Goal: Task Accomplishment & Management: Manage account settings

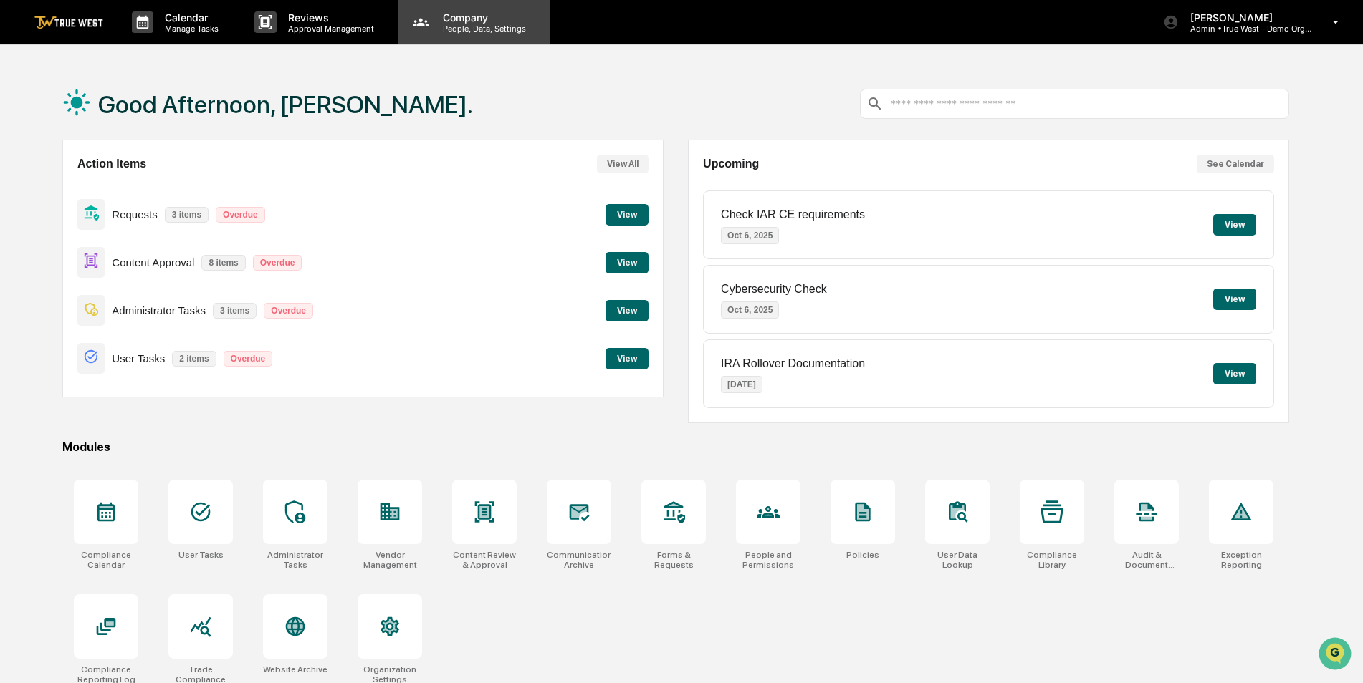
click at [455, 31] on p "People, Data, Settings" at bounding box center [482, 29] width 102 height 10
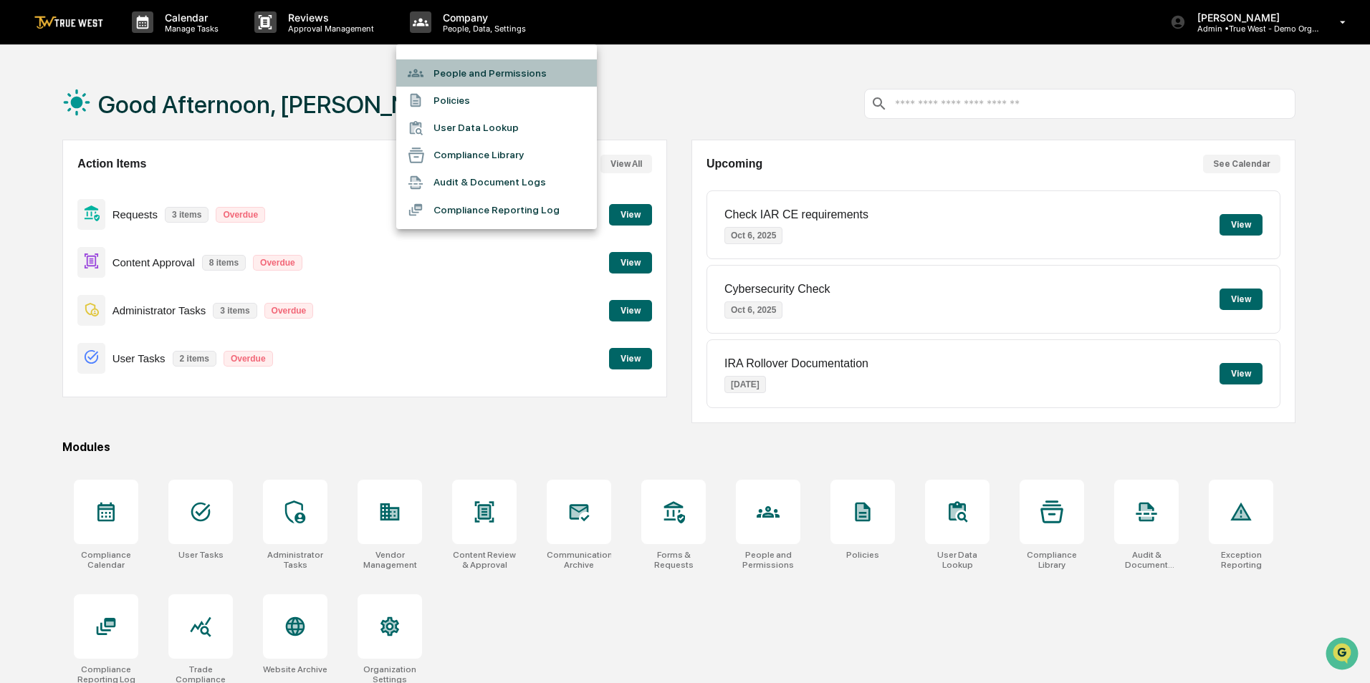
click at [457, 67] on li "People and Permissions" at bounding box center [496, 72] width 201 height 27
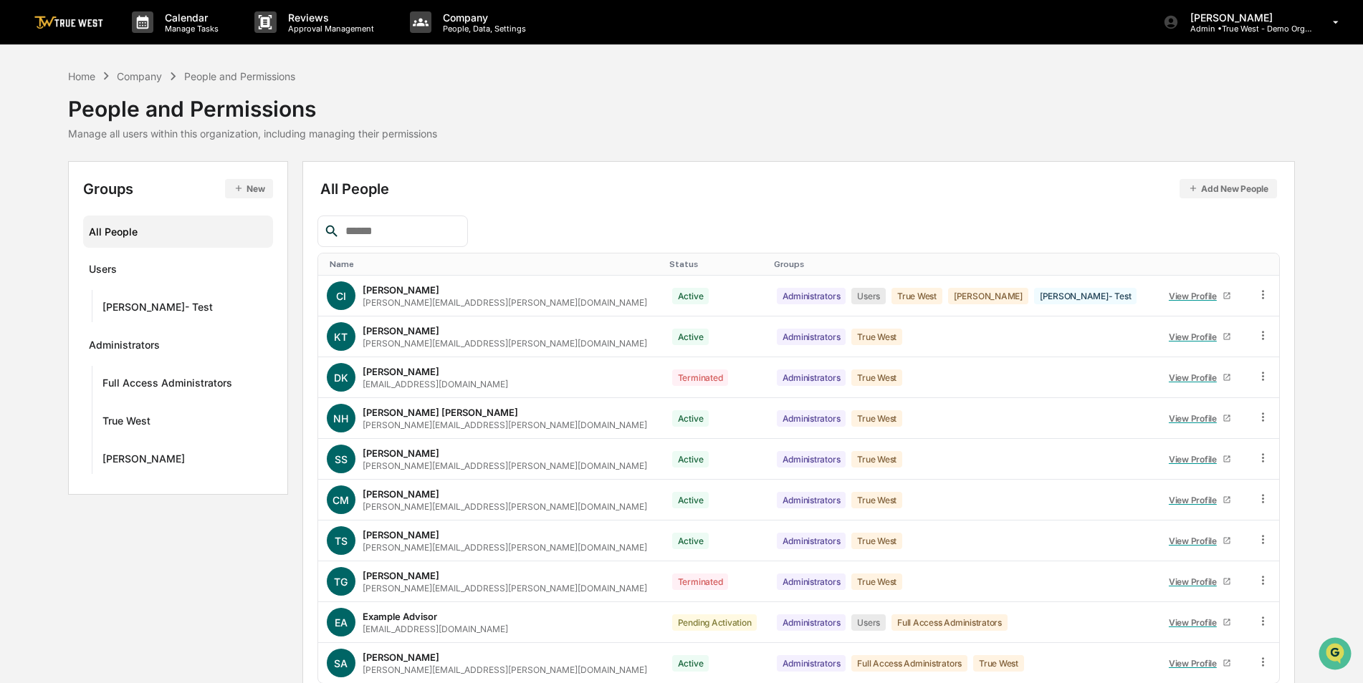
click at [261, 183] on button "New" at bounding box center [249, 188] width 48 height 19
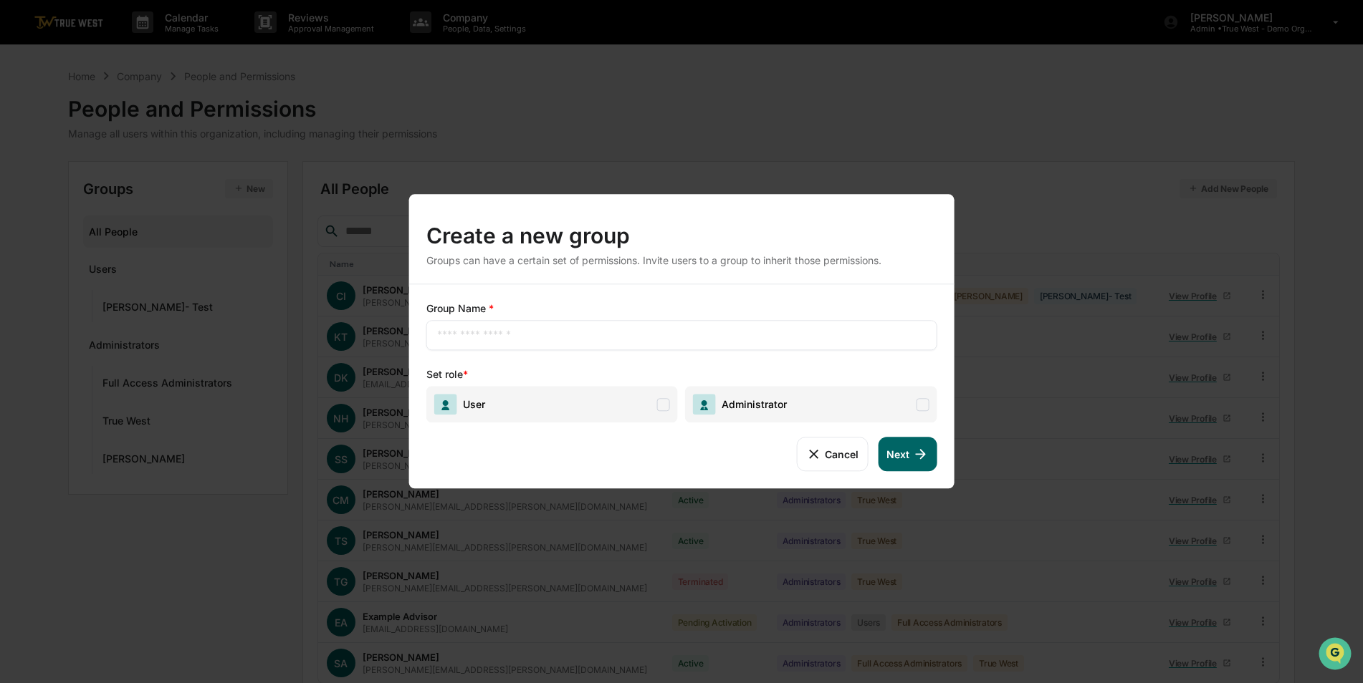
click at [514, 324] on div "​" at bounding box center [681, 335] width 511 height 30
click at [509, 335] on input "text" at bounding box center [681, 335] width 489 height 14
type input "****"
click at [760, 411] on span "Administrator" at bounding box center [740, 404] width 94 height 21
click at [903, 451] on button "Next" at bounding box center [907, 454] width 59 height 34
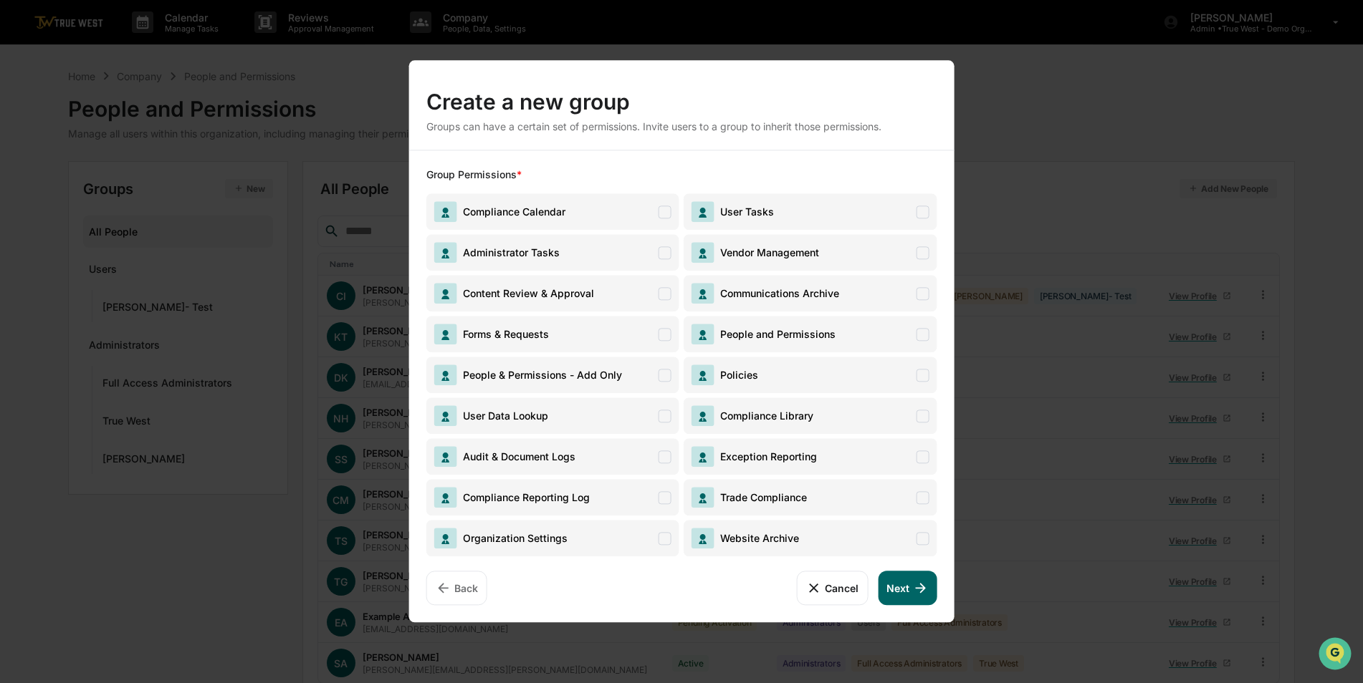
scroll to position [64, 0]
